Goal: Information Seeking & Learning: Learn about a topic

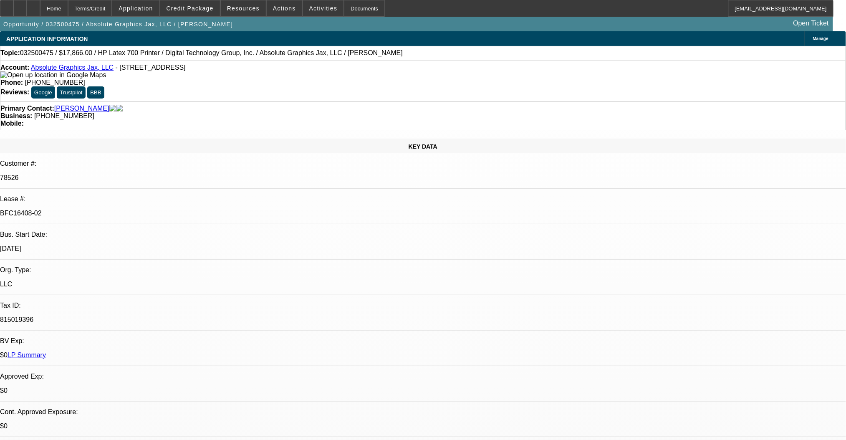
select select "0"
select select "2"
select select "0"
select select "6"
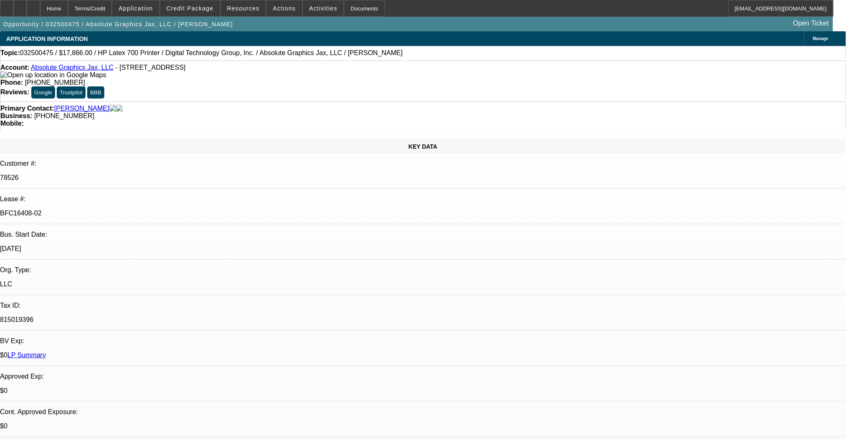
select select "0"
select select "2"
select select "0"
select select "6"
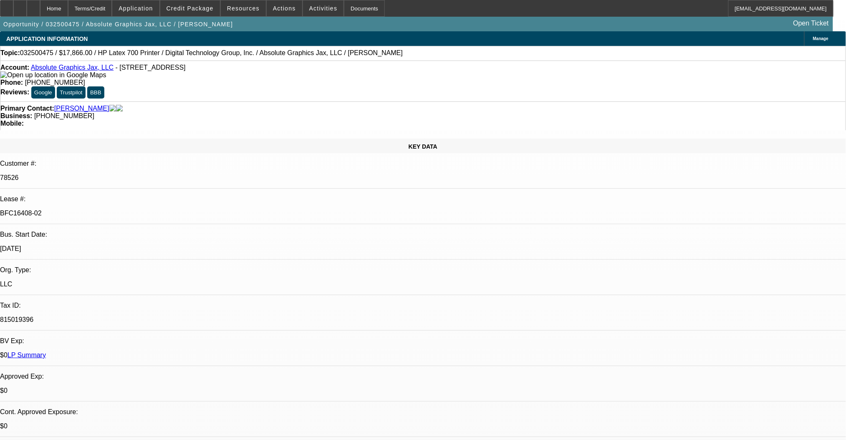
select select "0"
select select "2"
select select "0"
select select "6"
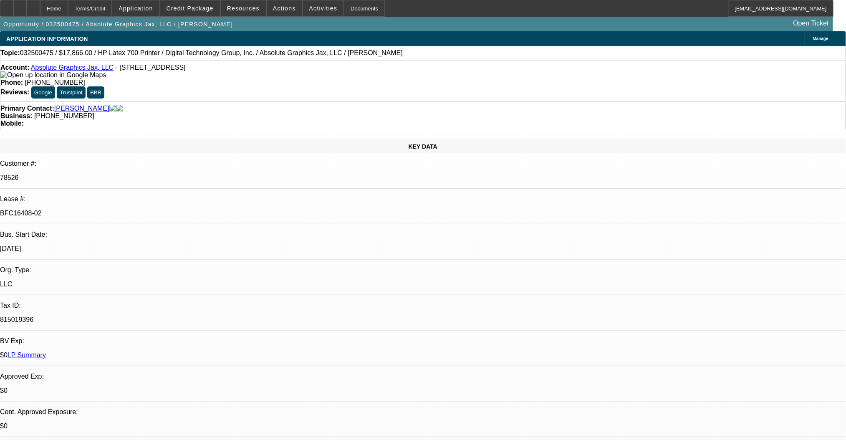
select select "0"
select select "6"
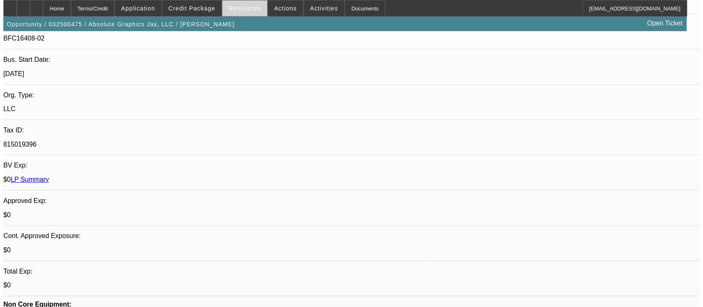
scroll to position [174, 0]
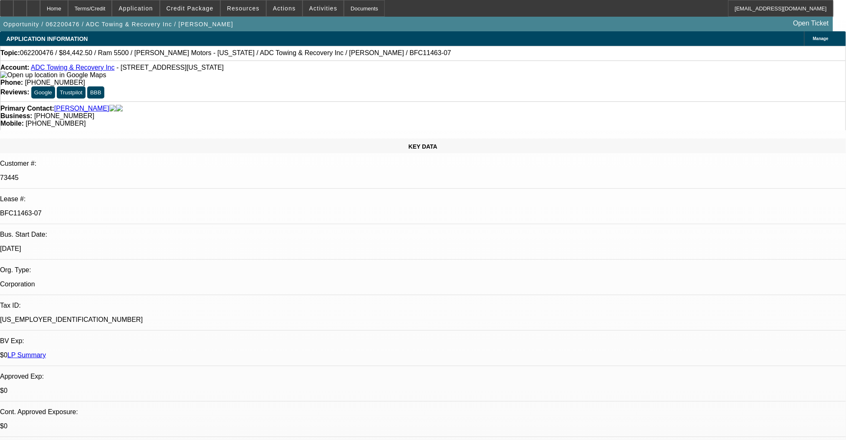
select select "0"
select select "2"
select select "0"
select select "6"
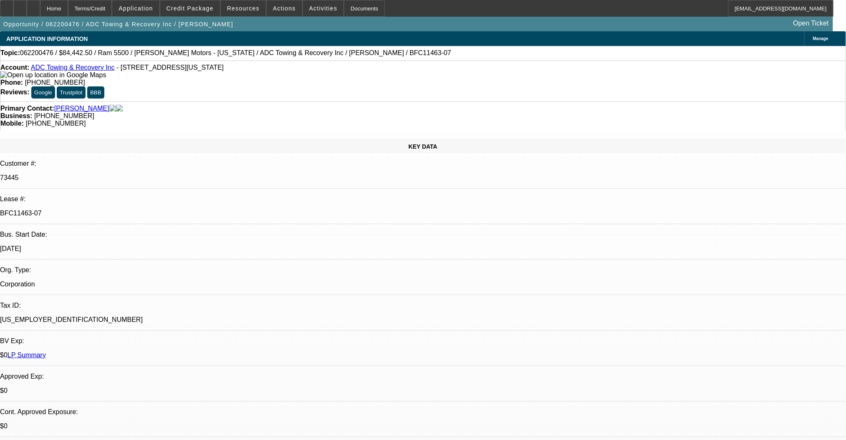
select select "0"
select select "2"
select select "0"
select select "6"
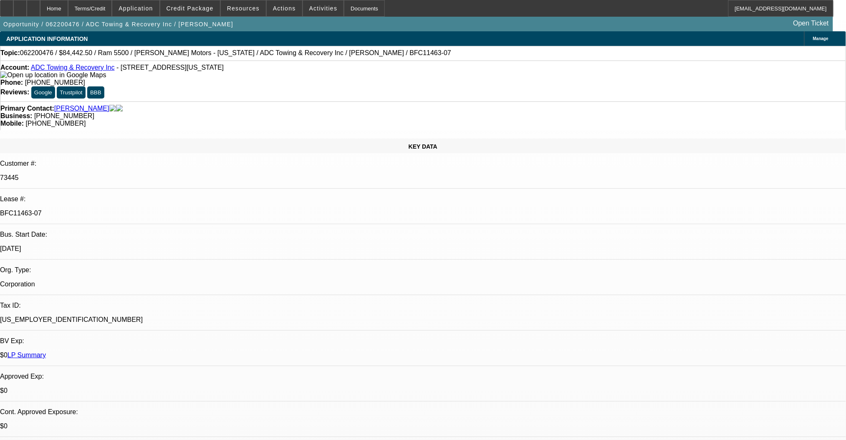
select select "0"
select select "2"
select select "0"
select select "6"
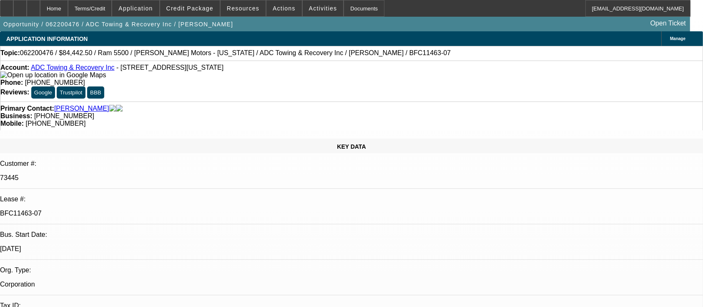
select select "0"
select select "2"
select select "0"
select select "6"
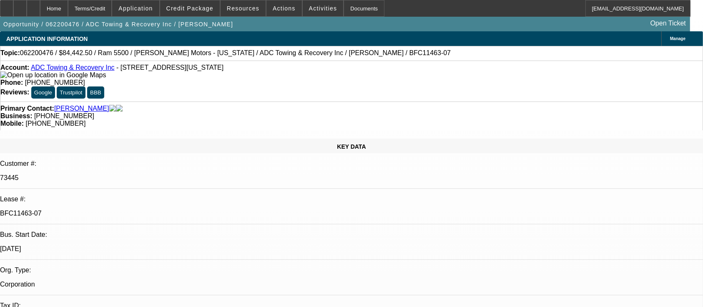
select select "0"
select select "2"
select select "0"
select select "6"
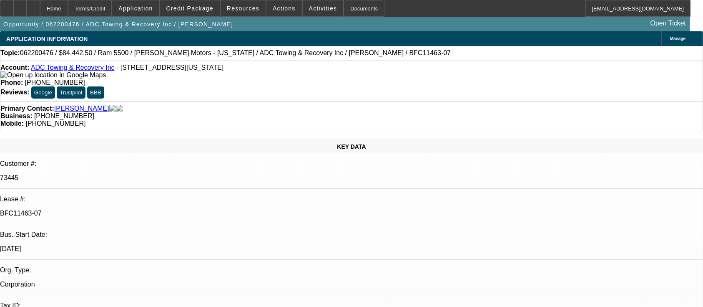
select select "0"
select select "2"
select select "0"
select select "6"
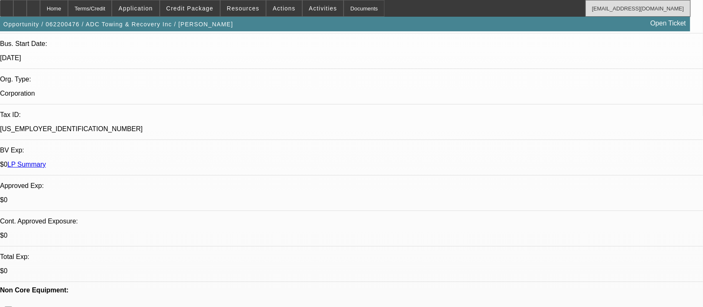
scroll to position [111, 0]
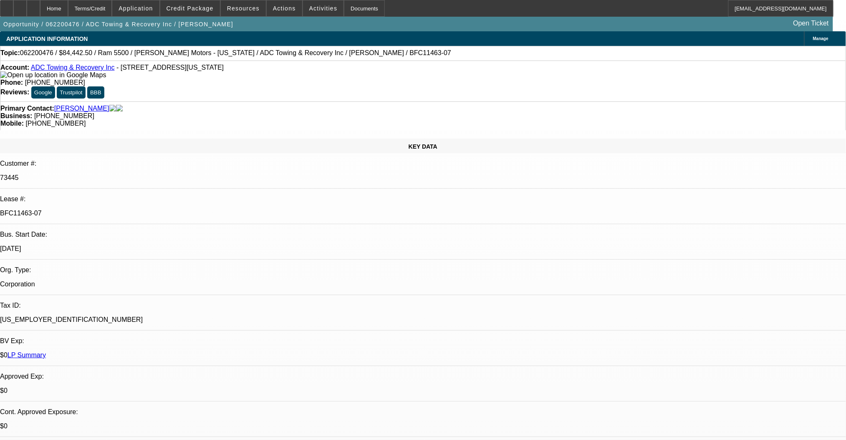
select select "0"
select select "2"
select select "0"
select select "6"
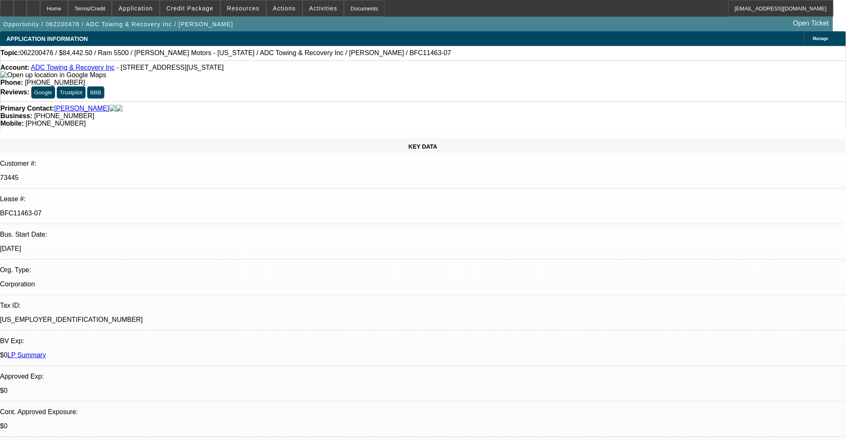
select select "0"
select select "2"
select select "0"
select select "6"
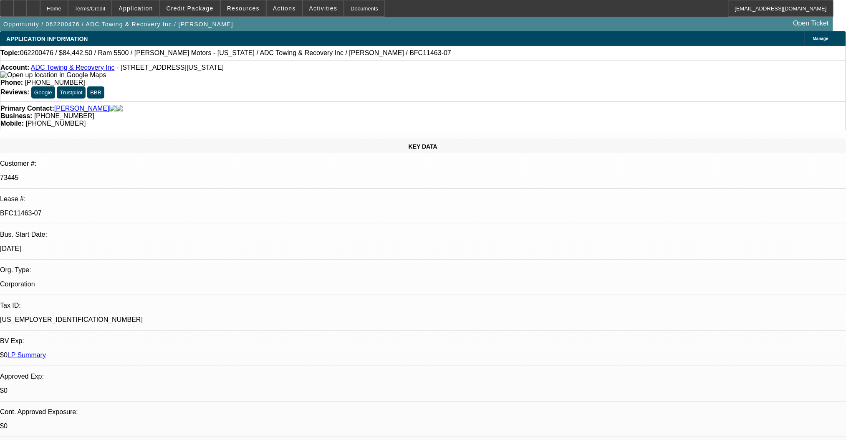
select select "0"
select select "2"
select select "0"
select select "6"
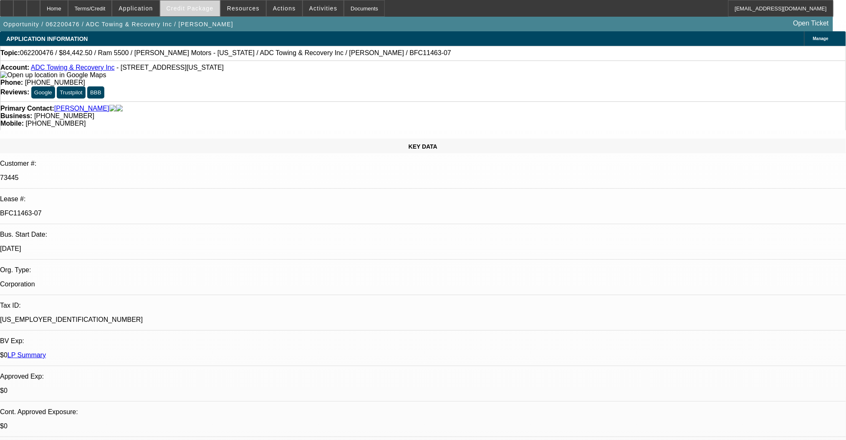
click at [200, 3] on span at bounding box center [190, 8] width 60 height 20
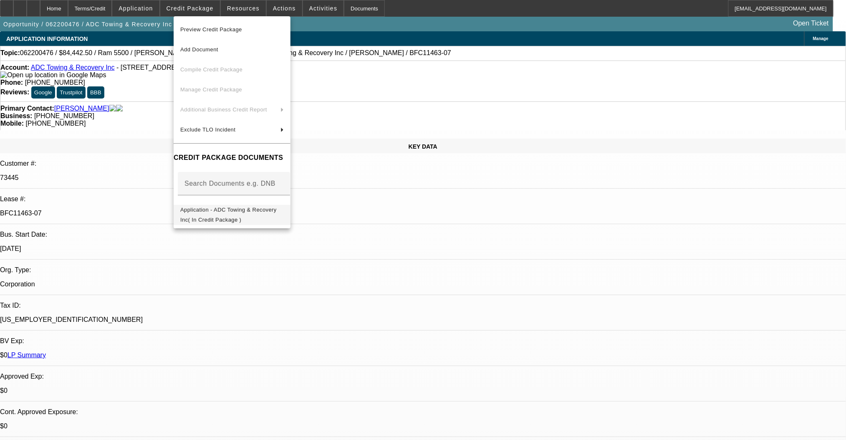
click at [248, 213] on span "Application - ADC Towing & Recovery Inc( In Credit Package )" at bounding box center [228, 214] width 96 height 16
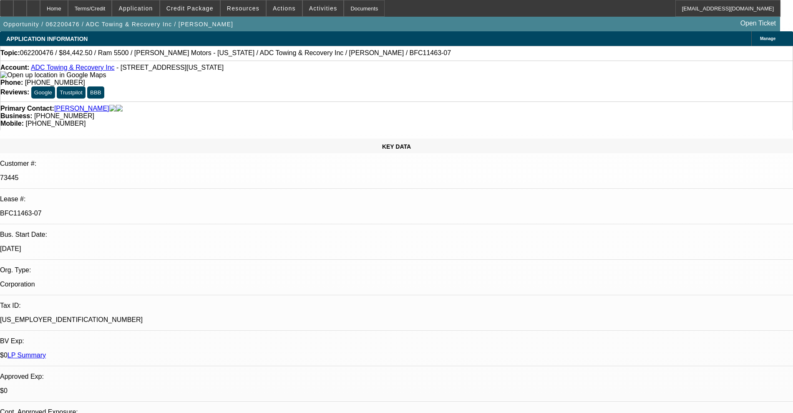
click at [81, 69] on link "ADC Towing & Recovery Inc" at bounding box center [73, 67] width 84 height 7
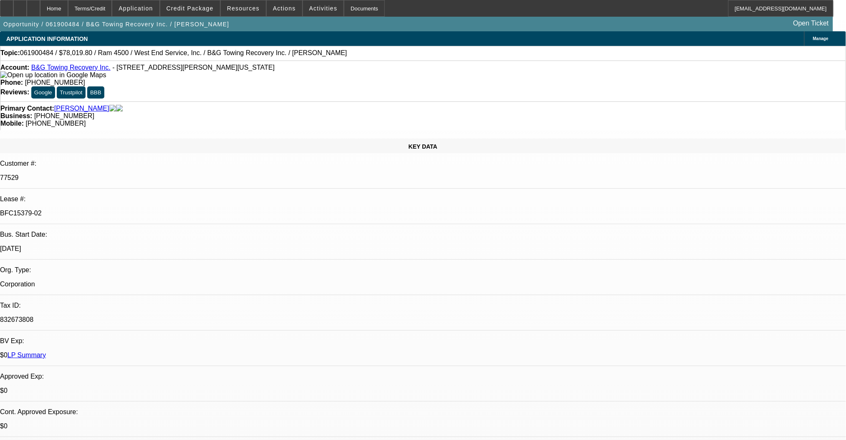
select select "0"
select select "2"
select select "0"
select select "6"
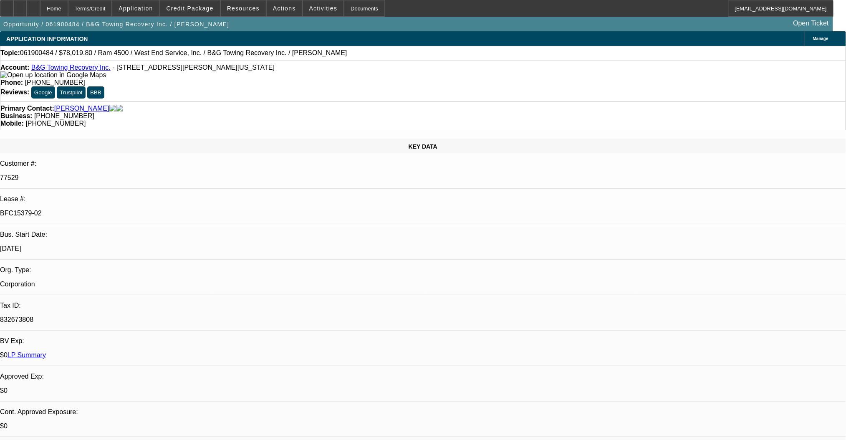
select select "0"
select select "2"
select select "0"
select select "6"
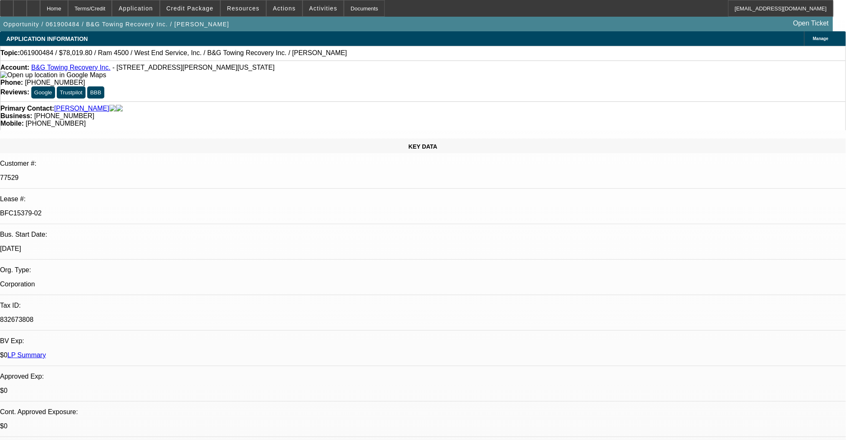
select select "0"
select select "2"
select select "0"
select select "6"
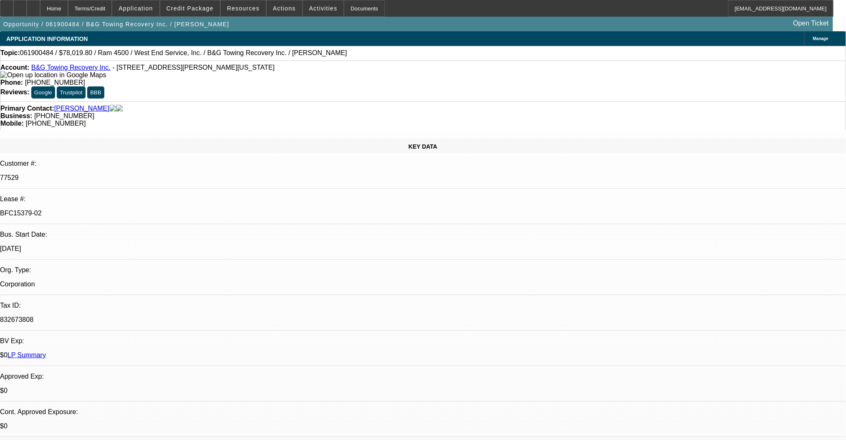
select select "0"
select select "2"
select select "0"
select select "6"
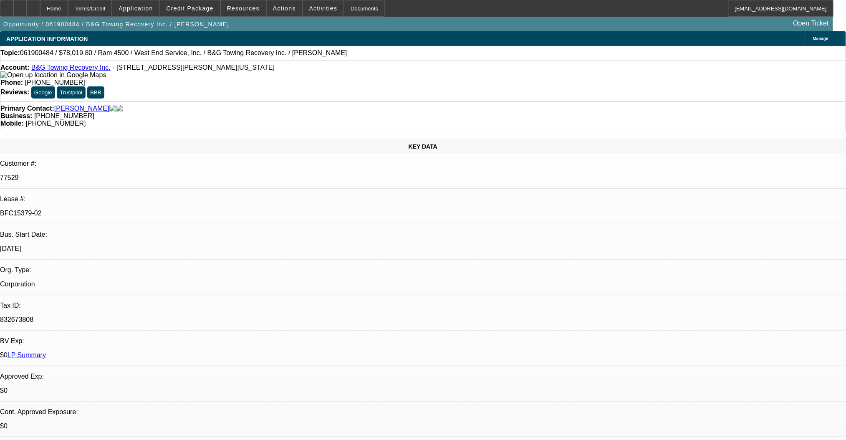
drag, startPoint x: 612, startPoint y: 305, endPoint x: 569, endPoint y: 279, distance: 50.4
copy p "Pays slow and has had truck stolen twice by employees. When aske for assistance…"
click at [203, 7] on span "Credit Package" at bounding box center [189, 8] width 47 height 7
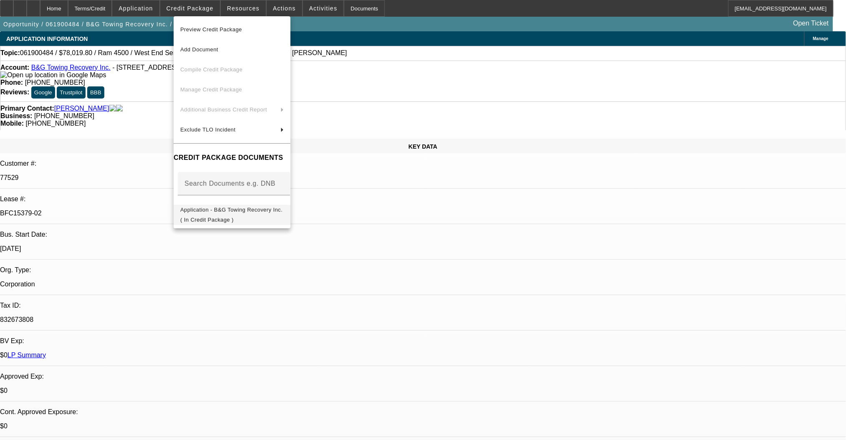
click at [221, 204] on button "Application - B&G Towing Recovery Inc.( In Credit Package )" at bounding box center [232, 214] width 117 height 20
